Goal: Transaction & Acquisition: Purchase product/service

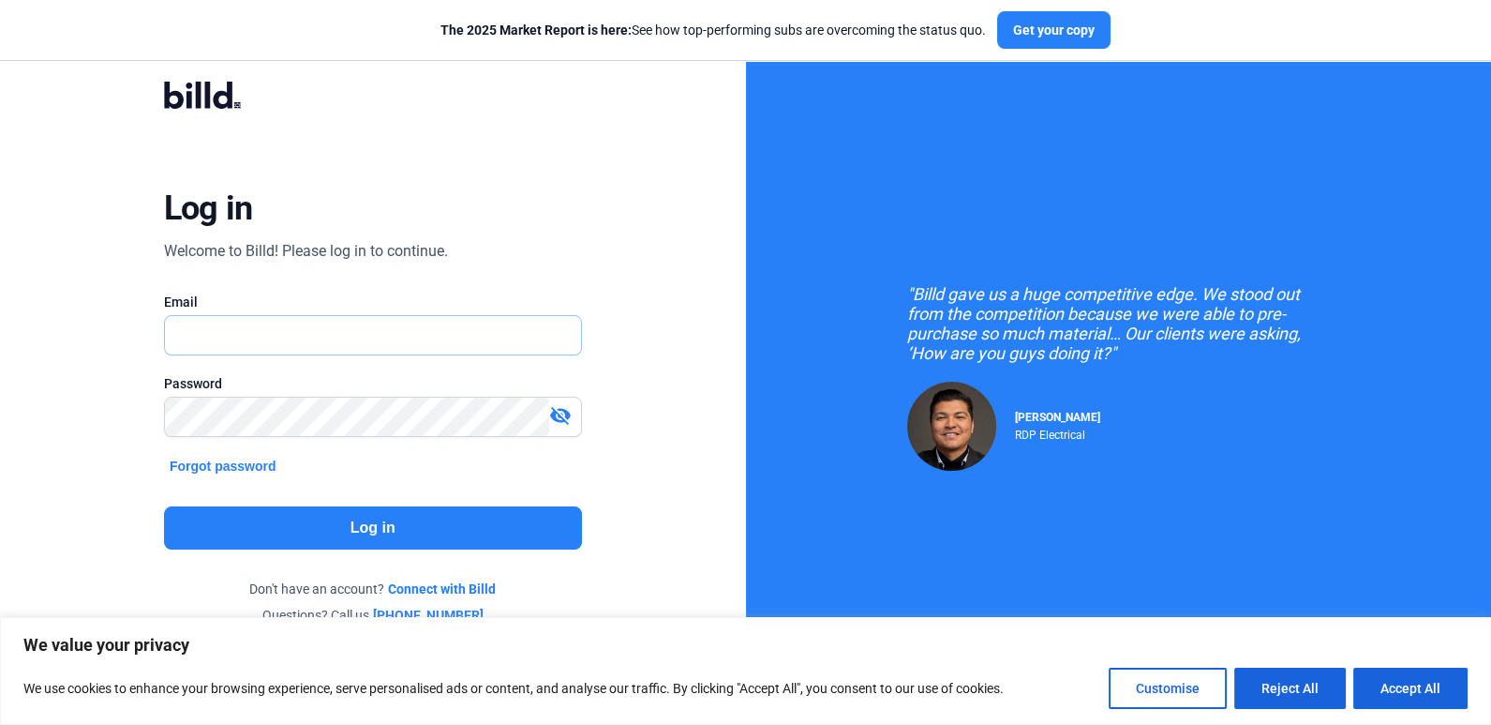
type input "[PERSON_NAME][EMAIL_ADDRESS][DOMAIN_NAME]"
click at [314, 517] on button "Log in" at bounding box center [373, 527] width 418 height 43
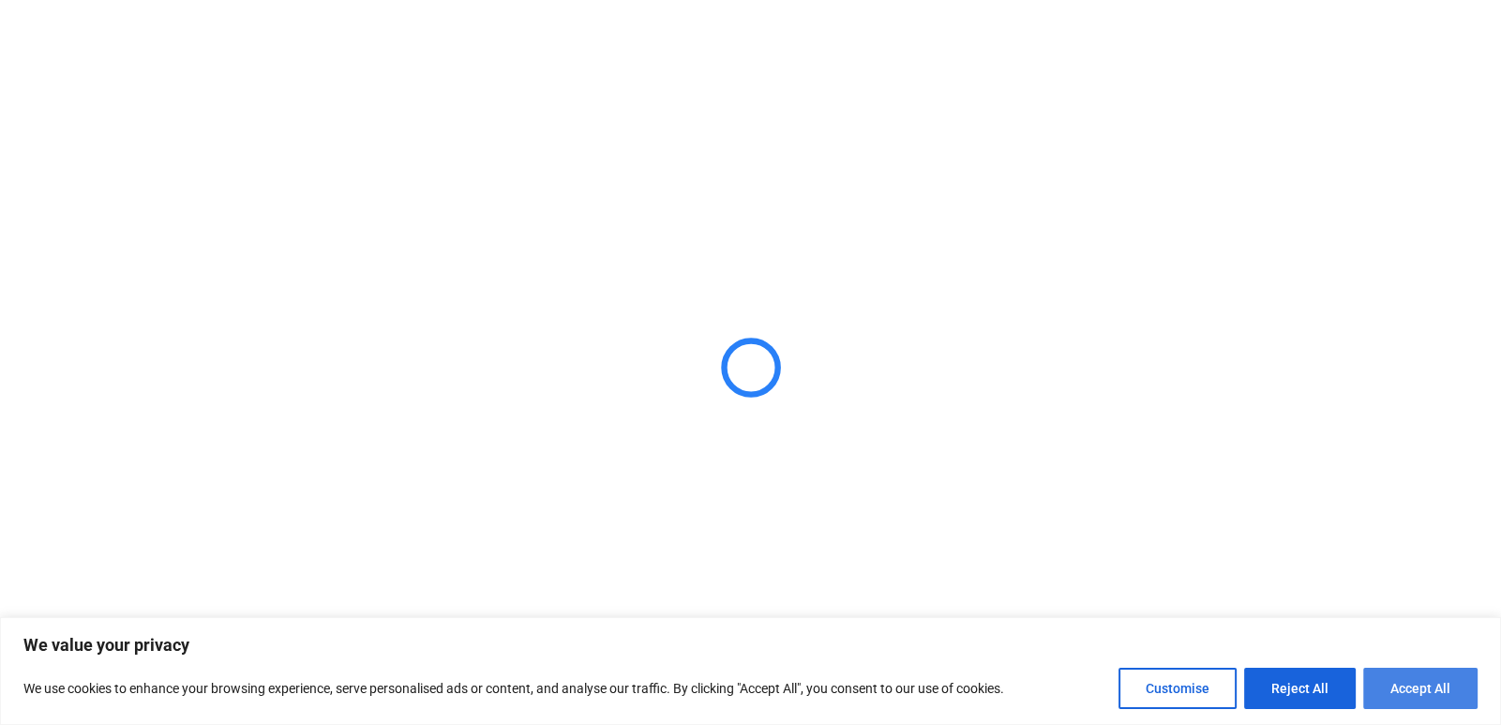
click at [1403, 681] on button "Accept All" at bounding box center [1420, 687] width 114 height 41
checkbox input "true"
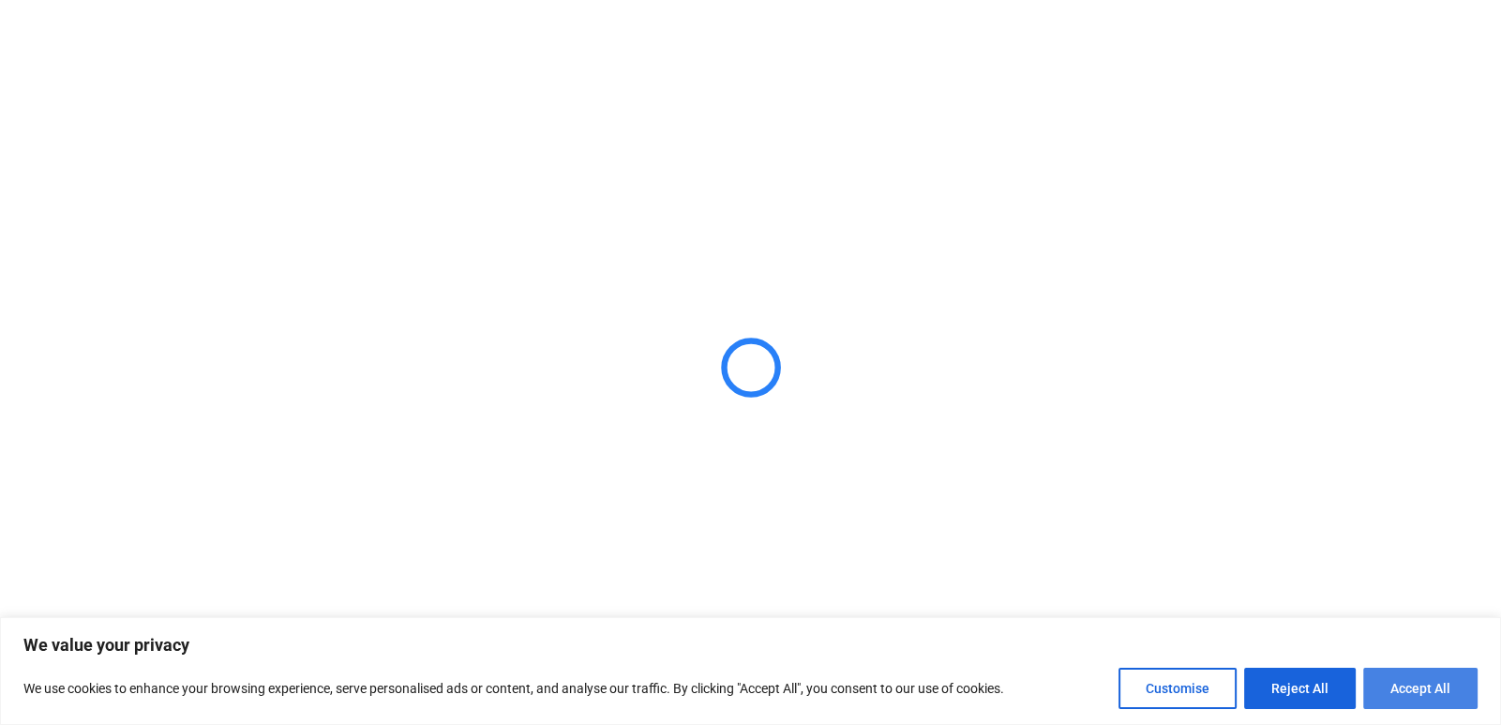
checkbox input "true"
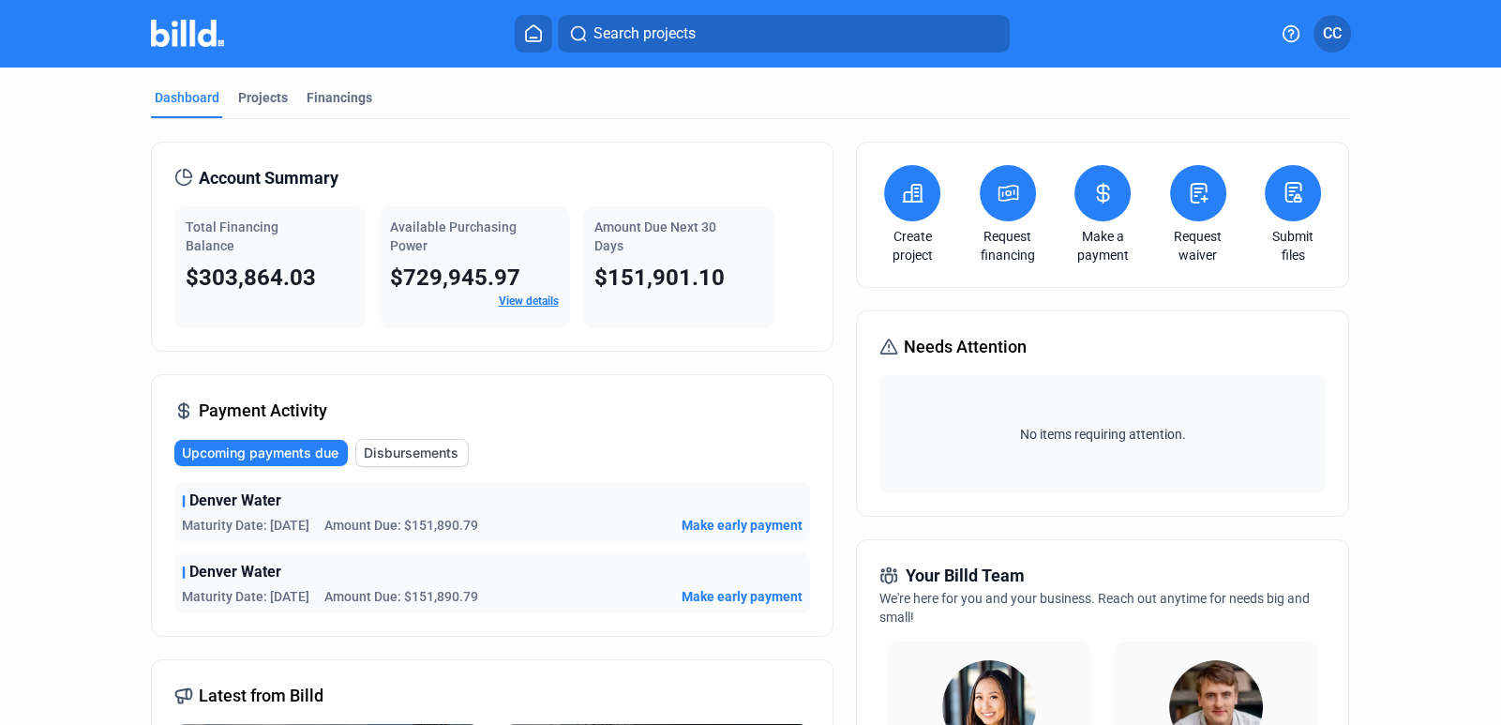
click at [743, 520] on span "Make early payment" at bounding box center [741, 525] width 121 height 19
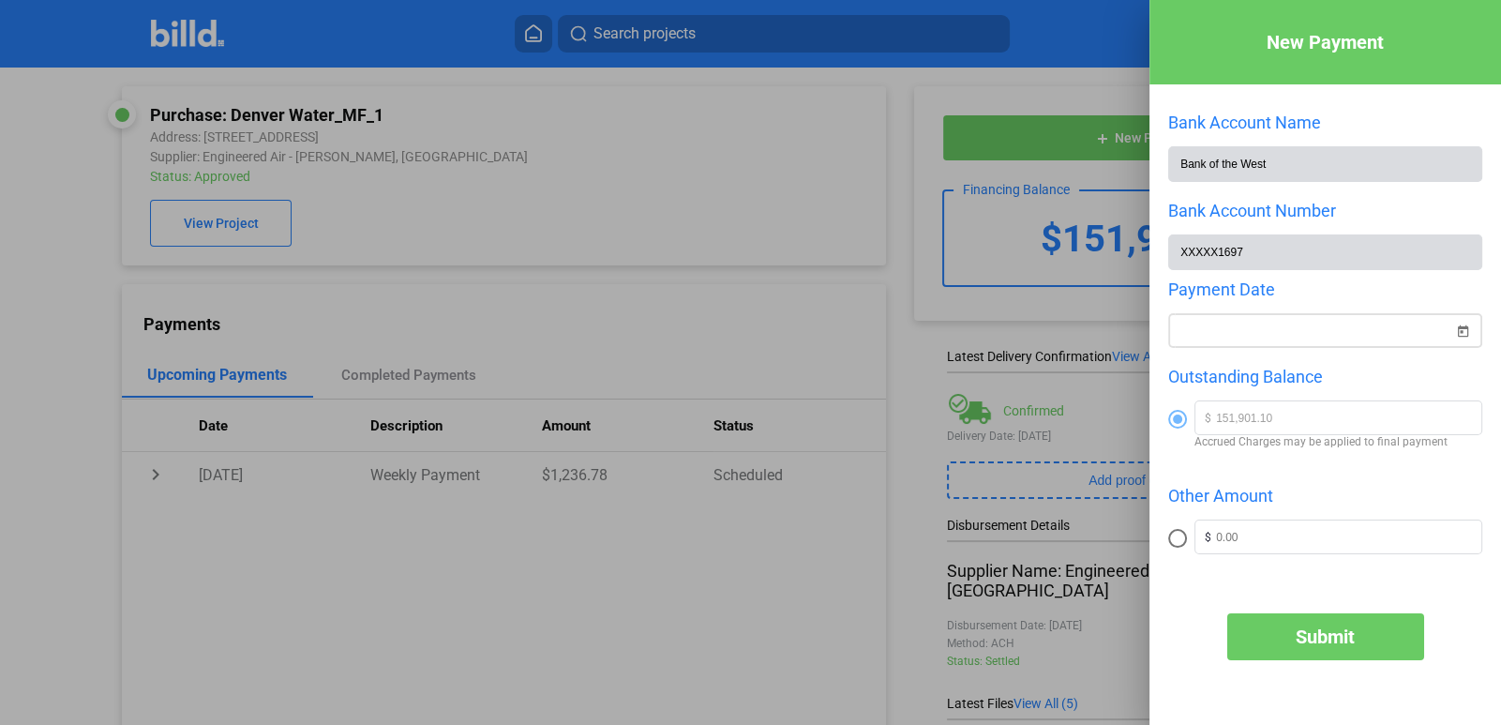
click at [1456, 332] on span "Open calendar" at bounding box center [1462, 319] width 45 height 45
